Goal: Task Accomplishment & Management: Manage account settings

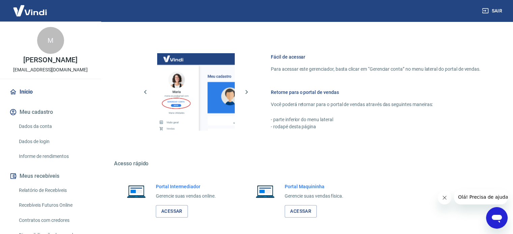
scroll to position [124, 0]
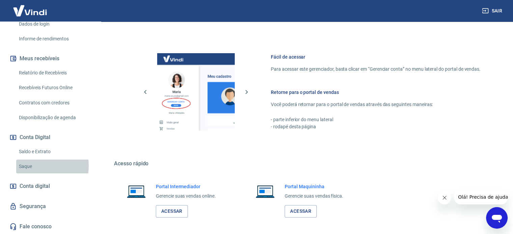
click at [32, 166] on link "Saque" at bounding box center [54, 167] width 77 height 14
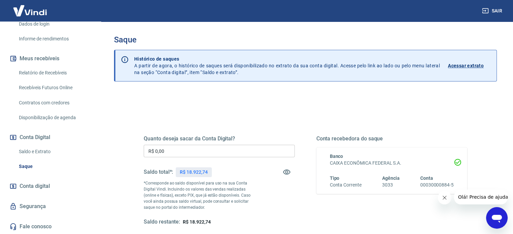
click at [169, 149] on input "R$ 0,00" at bounding box center [219, 151] width 151 height 12
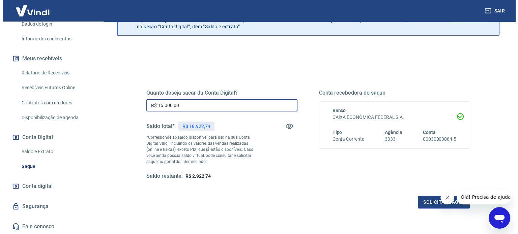
scroll to position [98, 0]
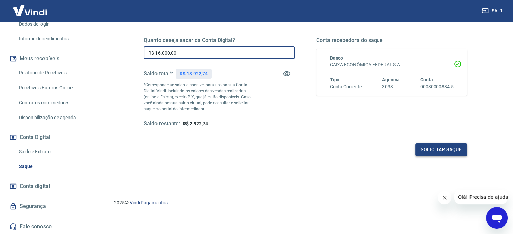
type input "R$ 16.000,00"
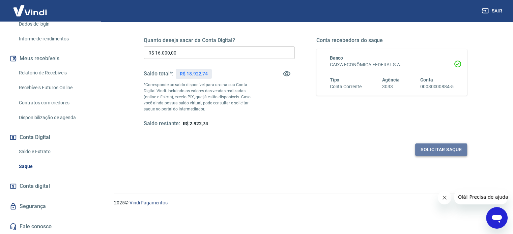
click at [434, 149] on button "Solicitar saque" at bounding box center [441, 150] width 52 height 12
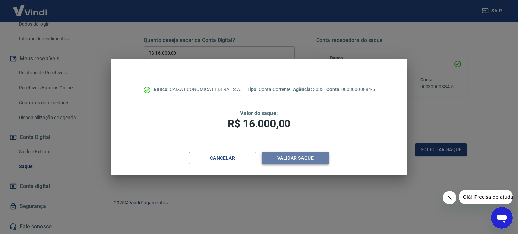
click at [280, 157] on button "Validar saque" at bounding box center [295, 158] width 67 height 12
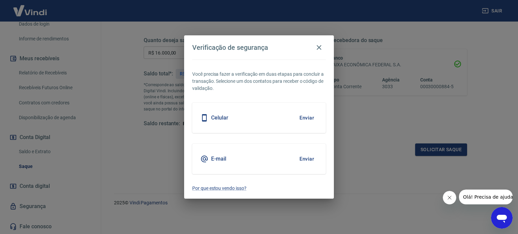
click at [245, 125] on div "Celular Enviar" at bounding box center [258, 118] width 133 height 30
click at [308, 121] on button "Enviar" at bounding box center [307, 118] width 22 height 14
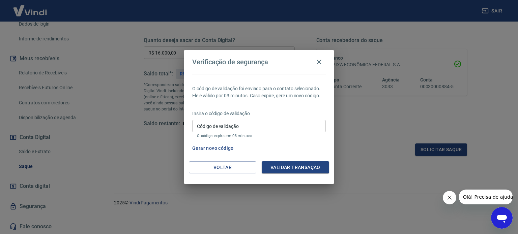
click at [301, 121] on input "Código de validação" at bounding box center [258, 126] width 133 height 12
click at [314, 165] on button "Validar transação" at bounding box center [295, 167] width 67 height 12
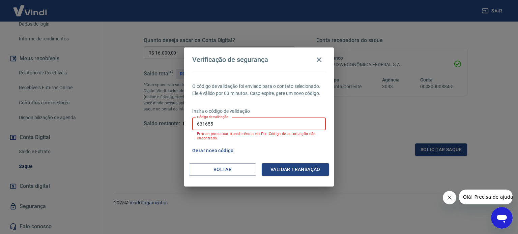
drag, startPoint x: 221, startPoint y: 126, endPoint x: 161, endPoint y: 120, distance: 60.3
click at [161, 120] on div "Verificação de segurança O código de validação foi enviado para o contato selec…" at bounding box center [259, 117] width 518 height 234
type input "6"
type input "562797"
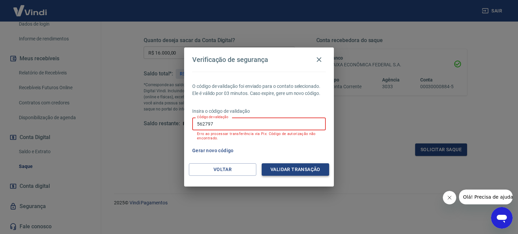
click at [272, 173] on button "Validar transação" at bounding box center [295, 169] width 67 height 12
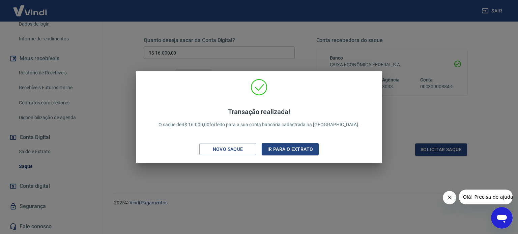
click at [337, 96] on div "Transação realizada! O saque de R$ 16.000,00 foi feito para a sua conta bancári…" at bounding box center [258, 119] width 235 height 80
click at [415, 109] on div "Transação realizada! O saque de R$ 16.000,00 foi feito para a sua conta bancári…" at bounding box center [259, 117] width 518 height 234
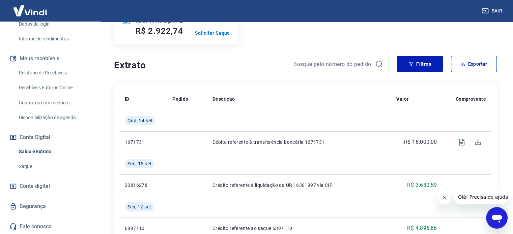
scroll to position [101, 0]
